Goal: Task Accomplishment & Management: Complete application form

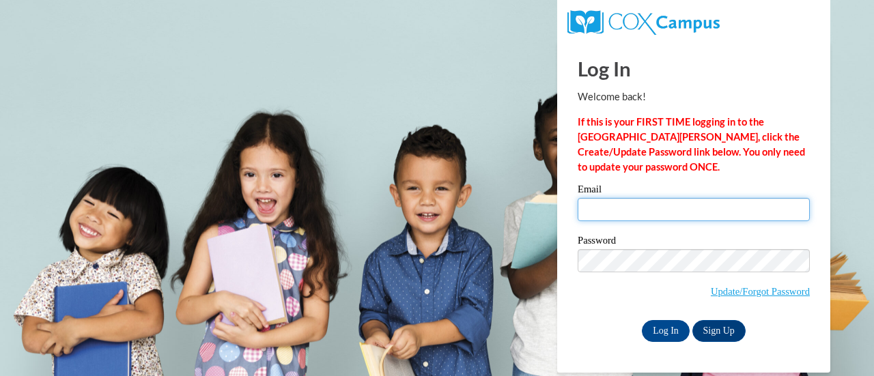
click at [691, 211] on input "Email" at bounding box center [694, 209] width 232 height 23
type input "b.malik@spcak12.org"
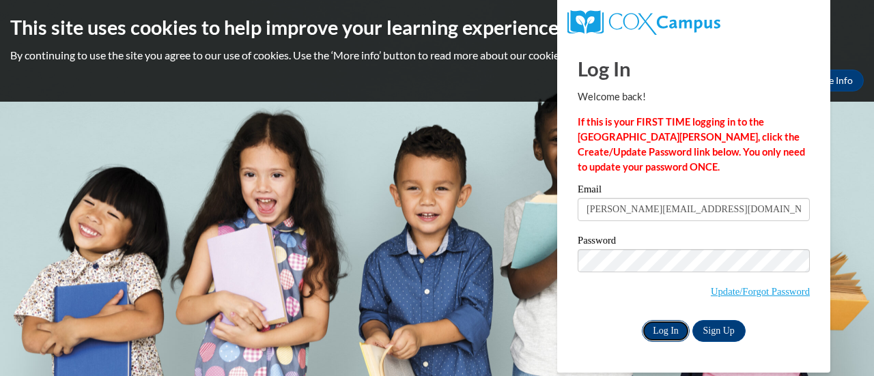
click at [674, 330] on input "Log In" at bounding box center [666, 331] width 48 height 22
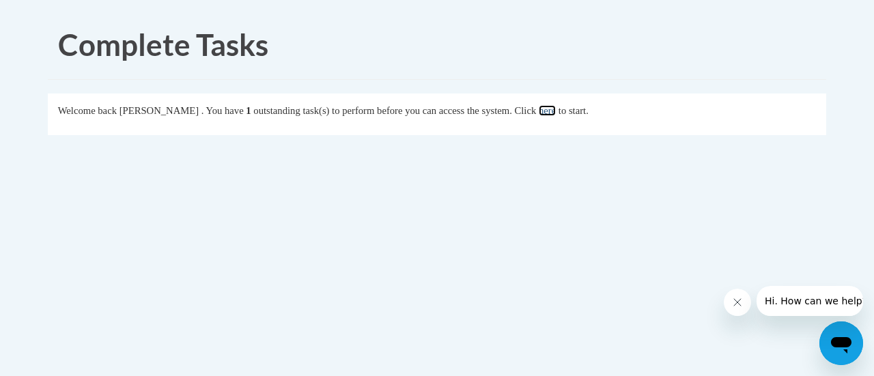
click at [556, 113] on link "here" at bounding box center [547, 110] width 17 height 11
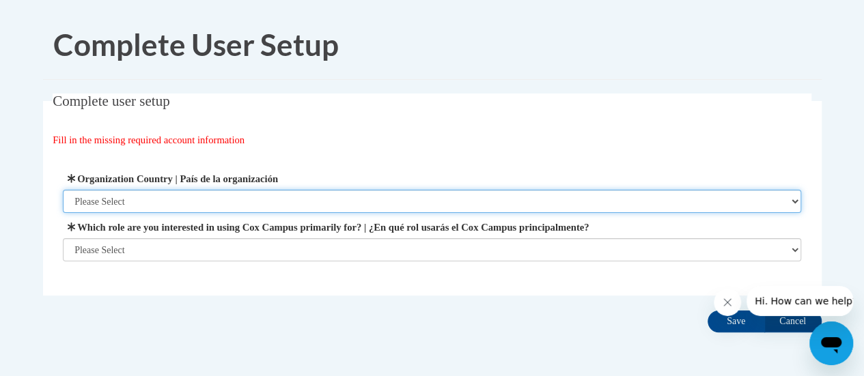
click at [742, 203] on select "Please Select United States | Estados Unidos Outside of the United States | Fue…" at bounding box center [432, 201] width 738 height 23
select select "ad49bcad-a171-4b2e-b99c-48b446064914"
click at [63, 190] on select "Please Select United States | Estados Unidos Outside of the United States | Fue…" at bounding box center [432, 201] width 738 height 23
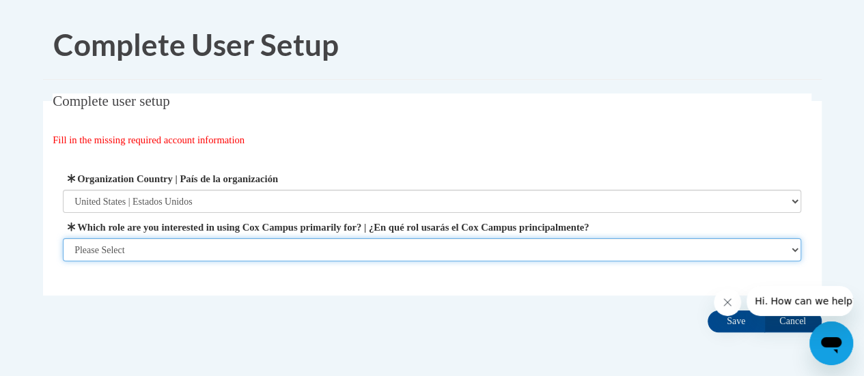
click at [258, 248] on select "Please Select College/University | Colegio/Universidad Community/Nonprofit Part…" at bounding box center [432, 249] width 738 height 23
select select "fbf2d438-af2f-41f8-98f1-81c410e29de3"
click at [63, 262] on select "Please Select College/University | Colegio/Universidad Community/Nonprofit Part…" at bounding box center [432, 249] width 738 height 23
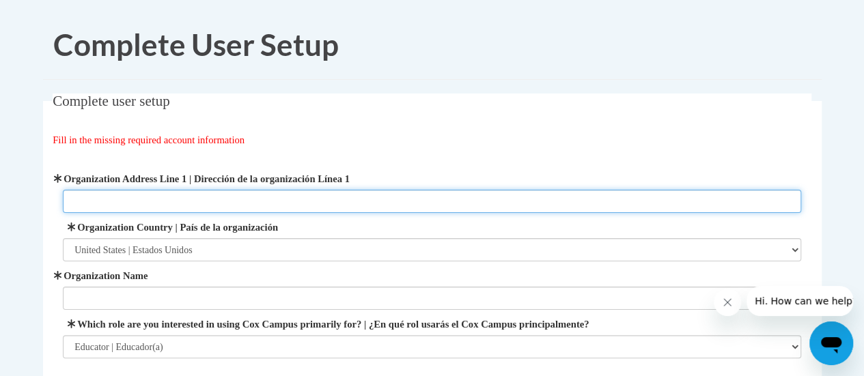
click at [427, 203] on input "Organization Address Line 1 | Dirección de la organización Línea 1" at bounding box center [432, 201] width 738 height 23
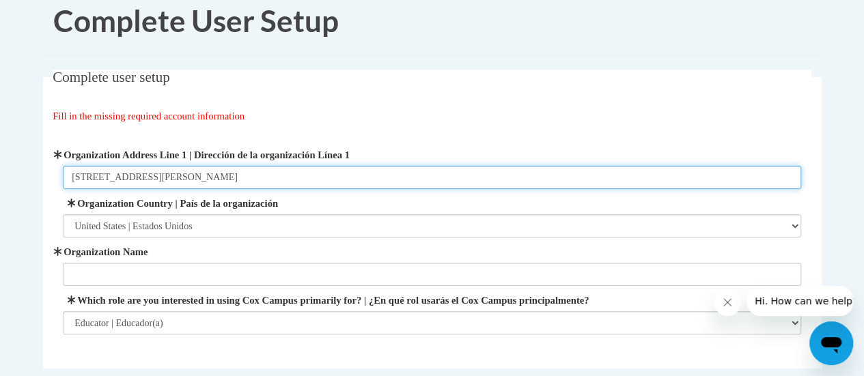
type input "801 County Road HH West"
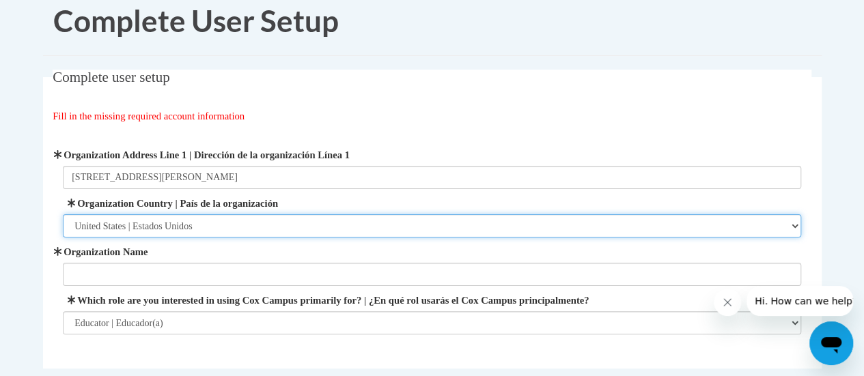
click at [305, 227] on select "Please Select United States | Estados Unidos Outside of the United States | Fue…" at bounding box center [432, 225] width 738 height 23
click at [63, 214] on select "Please Select United States | Estados Unidos Outside of the United States | Fue…" at bounding box center [432, 225] width 738 height 23
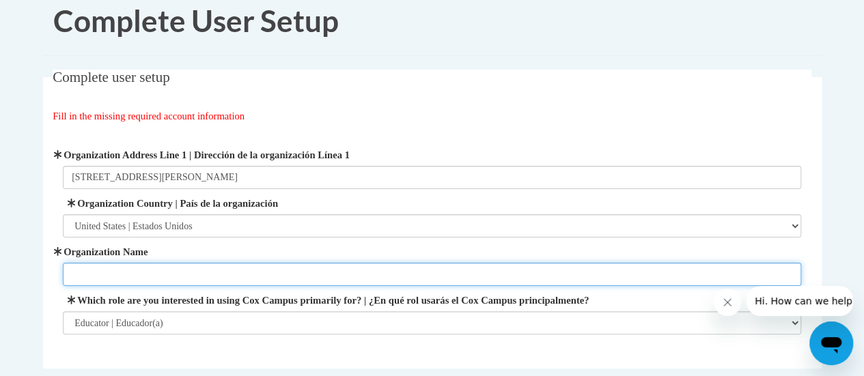
click at [266, 279] on input "Organization Name" at bounding box center [432, 274] width 738 height 23
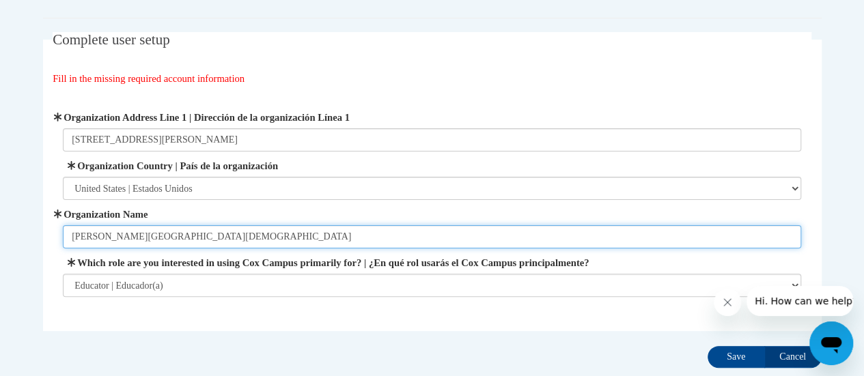
scroll to position [73, 0]
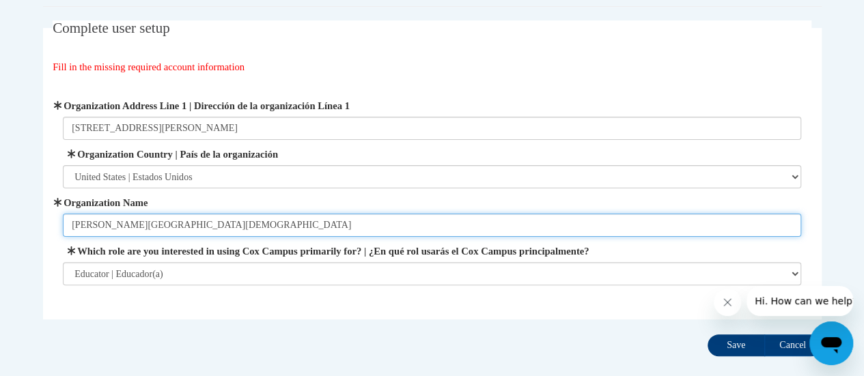
type input "Stevens Point Christian Academy"
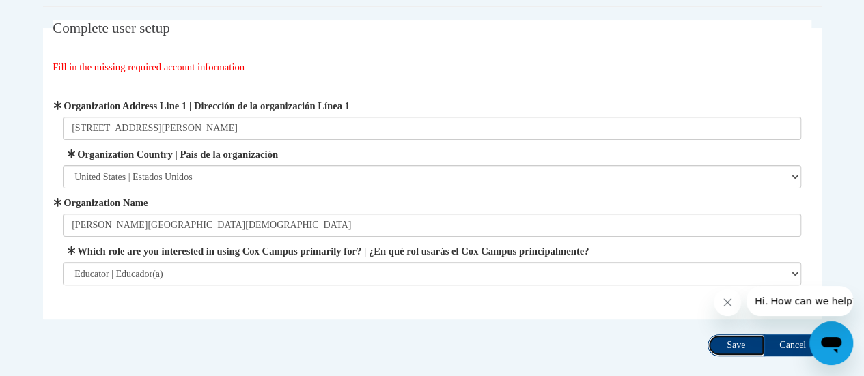
click at [740, 338] on input "Save" at bounding box center [735, 346] width 57 height 22
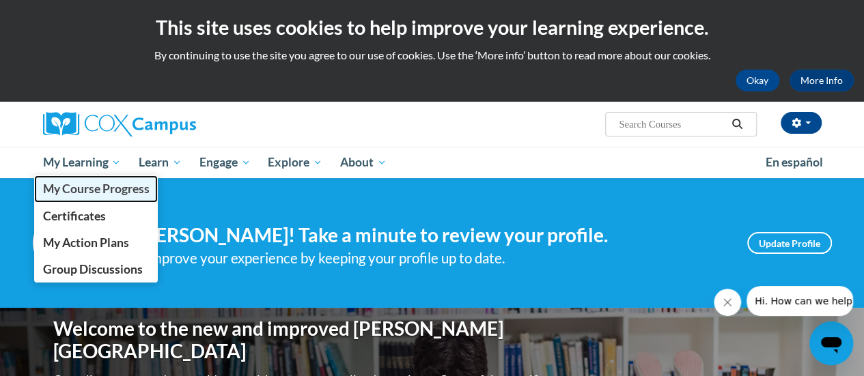
click at [87, 193] on span "My Course Progress" at bounding box center [95, 189] width 107 height 14
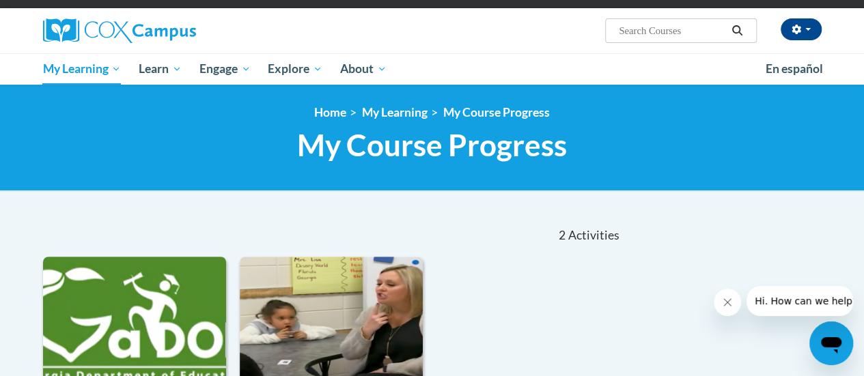
scroll to position [100, 0]
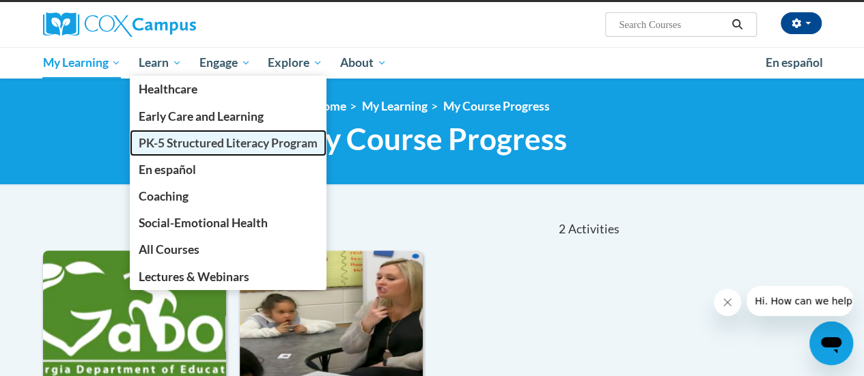
click at [165, 144] on span "PK-5 Structured Literacy Program" at bounding box center [228, 143] width 179 height 14
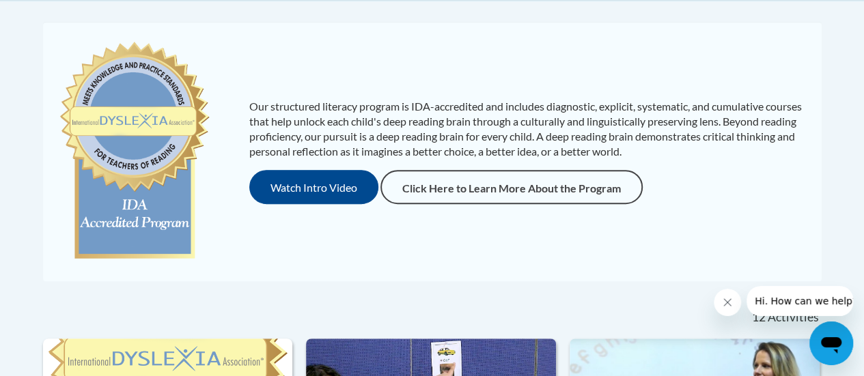
scroll to position [285, 0]
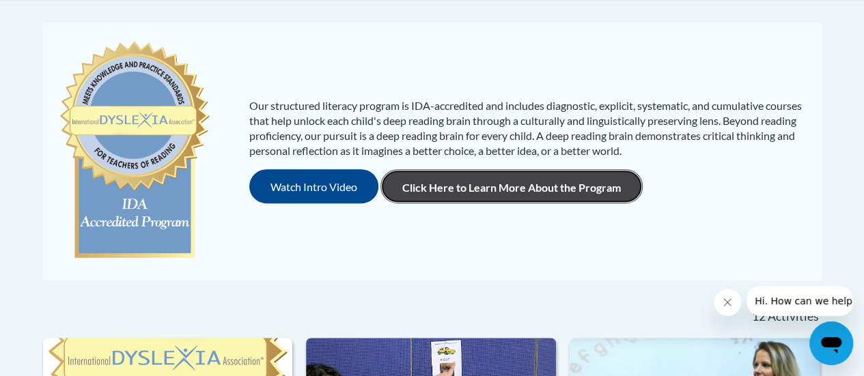
click at [458, 191] on link "Click Here to Learn More About the Program" at bounding box center [511, 186] width 262 height 34
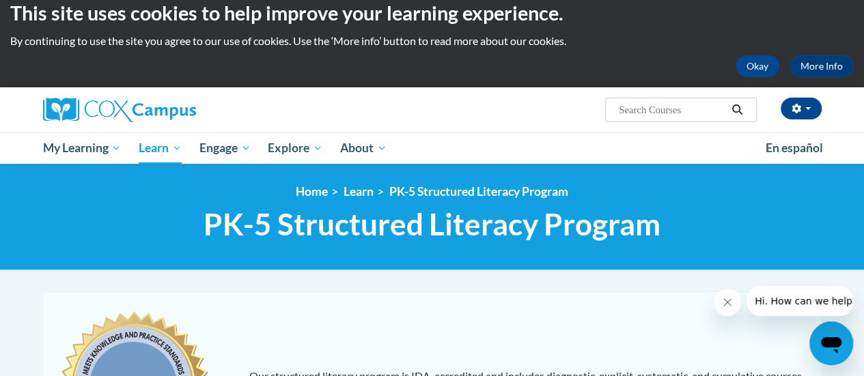
scroll to position [0, 0]
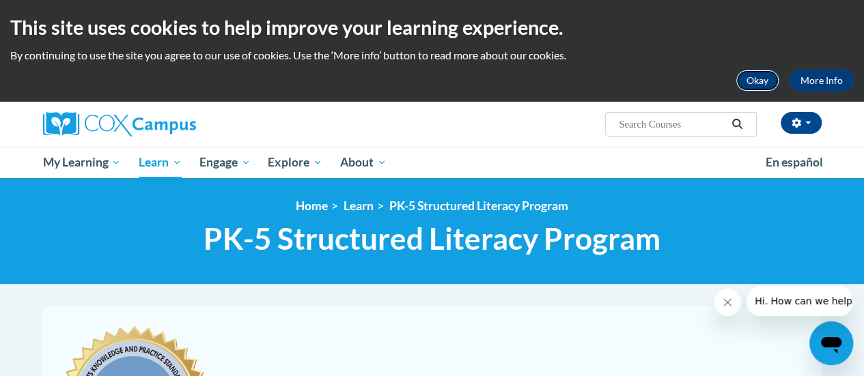
click at [747, 79] on button "Okay" at bounding box center [757, 81] width 44 height 22
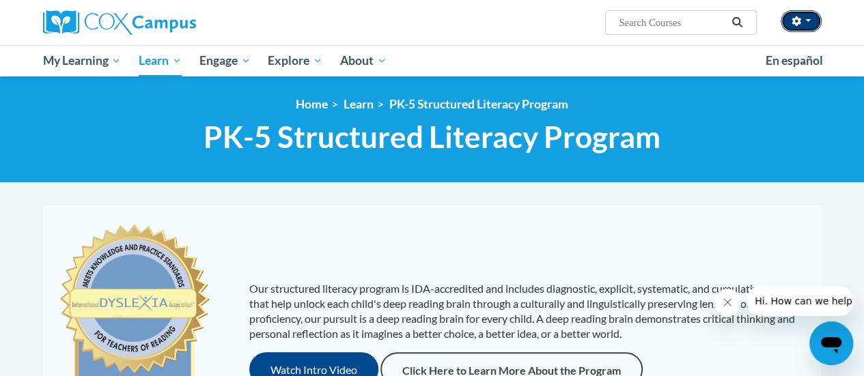
click at [804, 27] on button "button" at bounding box center [800, 21] width 41 height 22
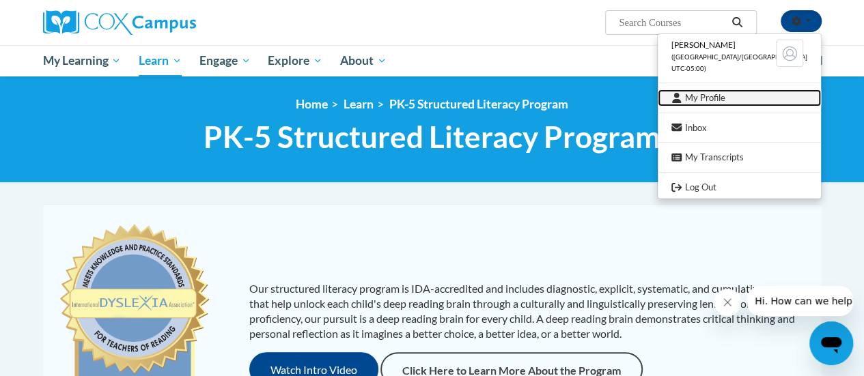
click at [725, 96] on link "My Profile" at bounding box center [739, 97] width 163 height 17
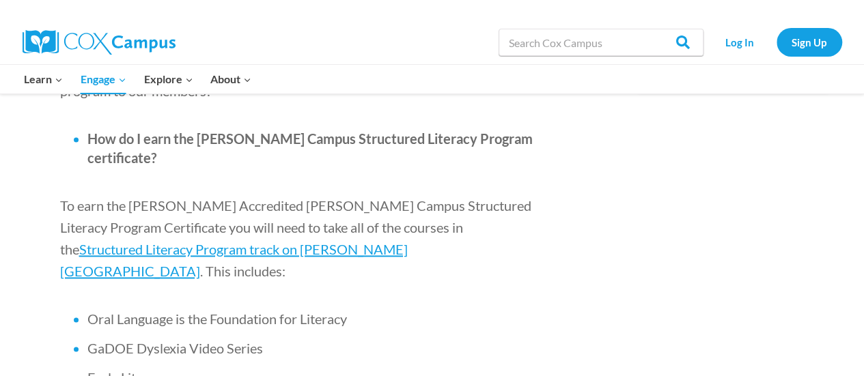
scroll to position [834, 0]
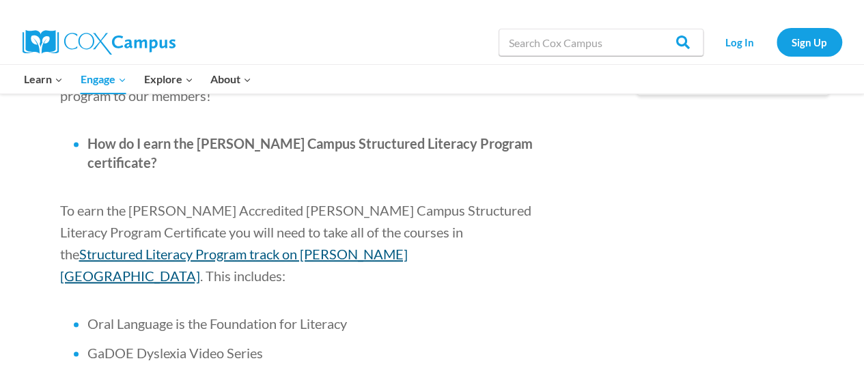
click at [408, 246] on span "Structured Literacy Program track on [PERSON_NAME][GEOGRAPHIC_DATA]" at bounding box center [234, 265] width 348 height 38
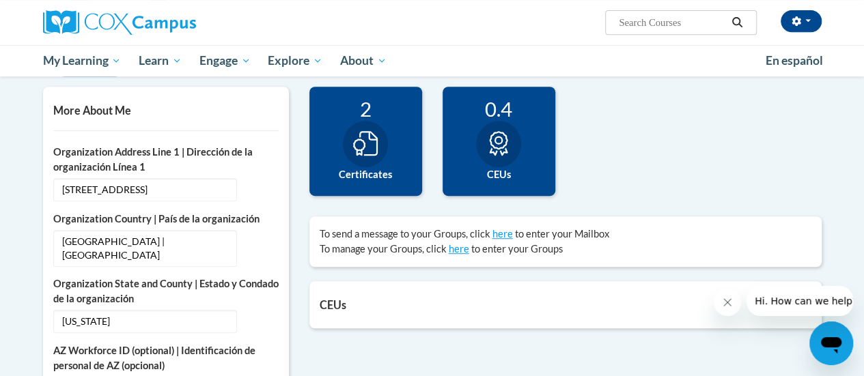
click at [362, 152] on icon at bounding box center [365, 143] width 25 height 25
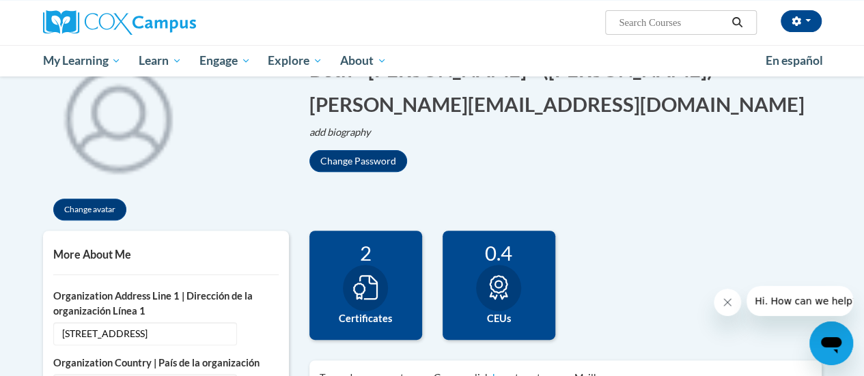
scroll to position [109, 0]
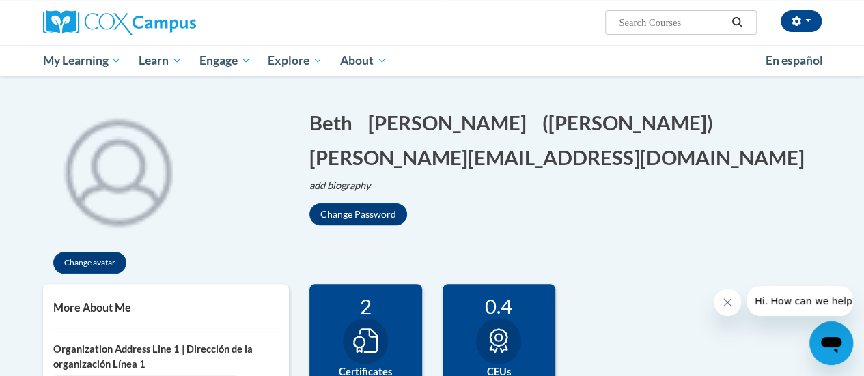
click at [367, 315] on div "2" at bounding box center [366, 306] width 92 height 24
click at [385, 322] on div "2 Certificates" at bounding box center [365, 338] width 113 height 109
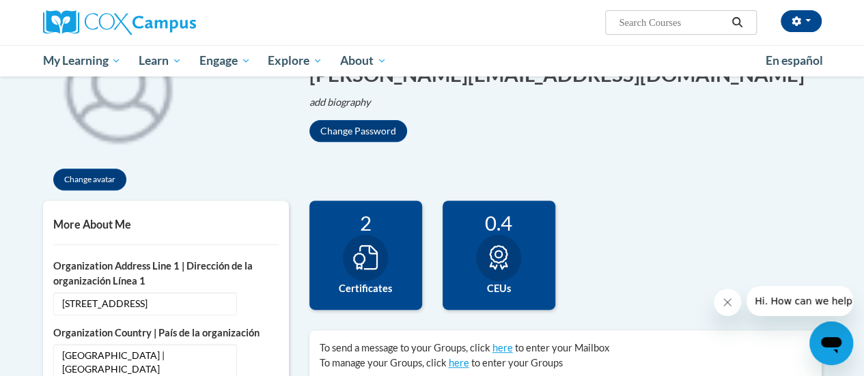
scroll to position [193, 0]
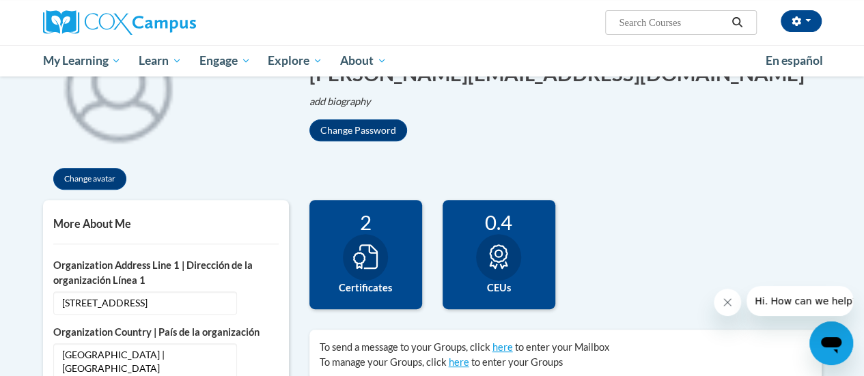
click at [363, 264] on icon at bounding box center [365, 256] width 25 height 25
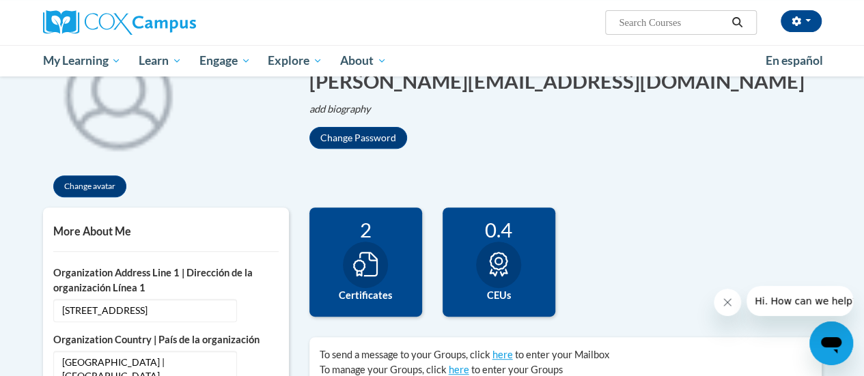
scroll to position [227, 0]
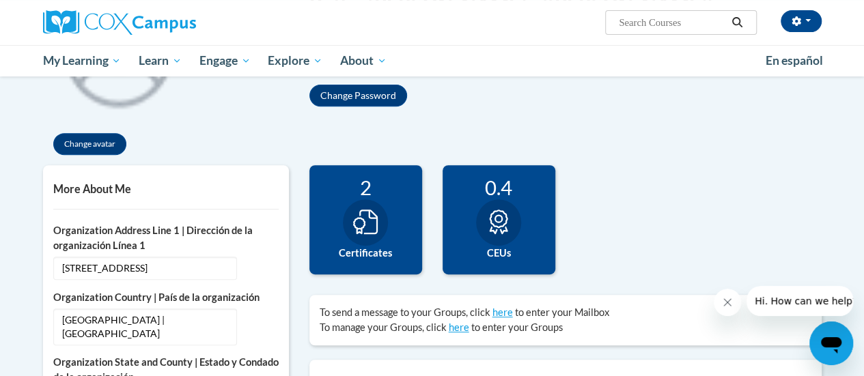
click at [374, 219] on icon at bounding box center [365, 222] width 25 height 25
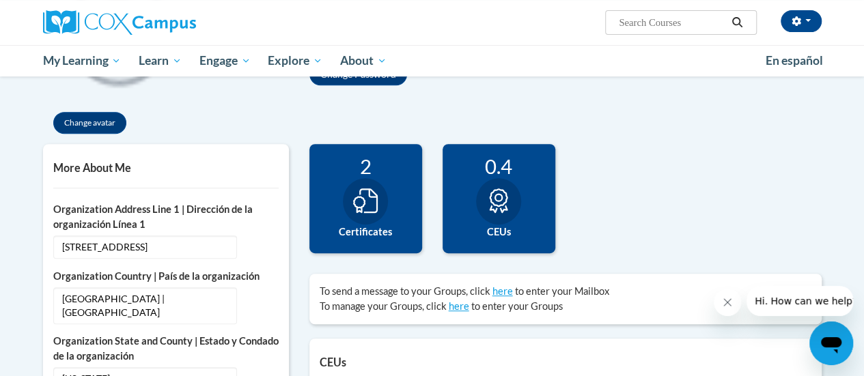
scroll to position [256, 0]
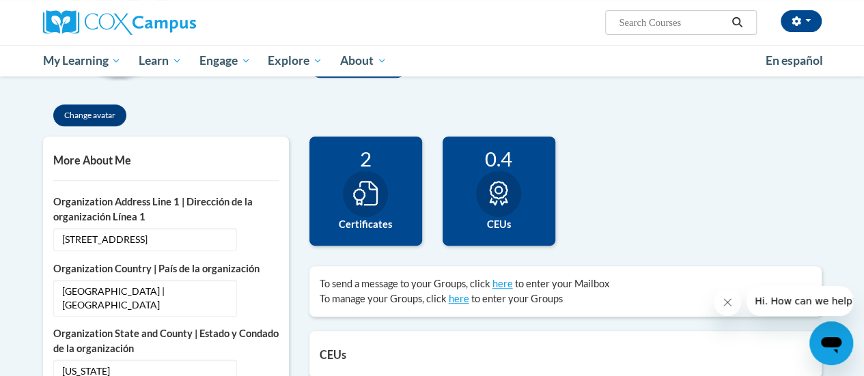
click at [726, 307] on icon "Close message from company" at bounding box center [727, 302] width 11 height 11
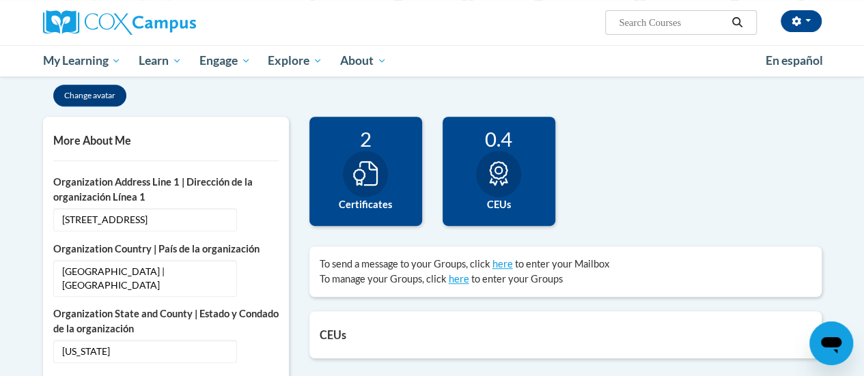
scroll to position [277, 0]
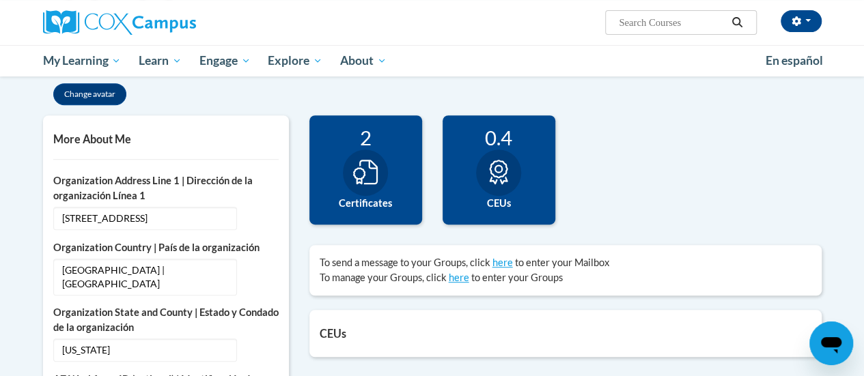
click at [381, 203] on label "Certificates" at bounding box center [366, 203] width 92 height 15
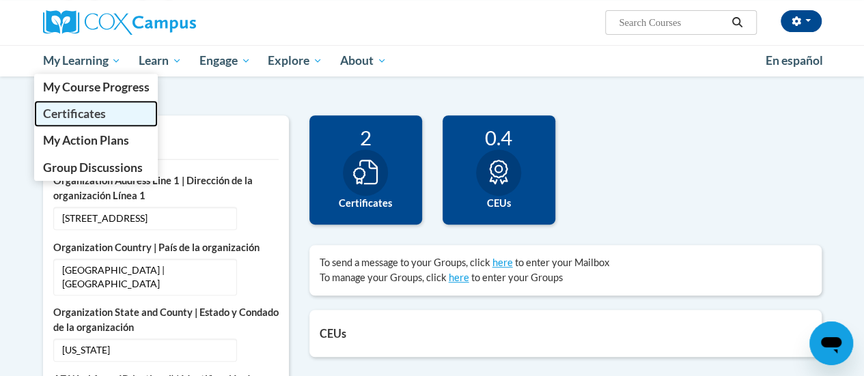
click at [88, 116] on span "Certificates" at bounding box center [73, 114] width 63 height 14
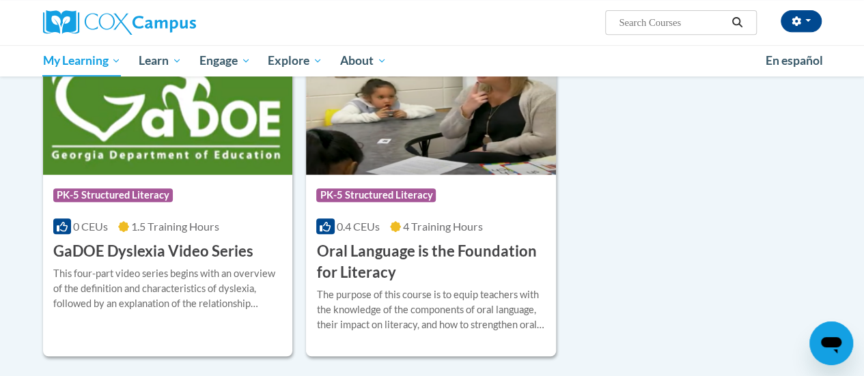
scroll to position [295, 0]
